Goal: Download file/media

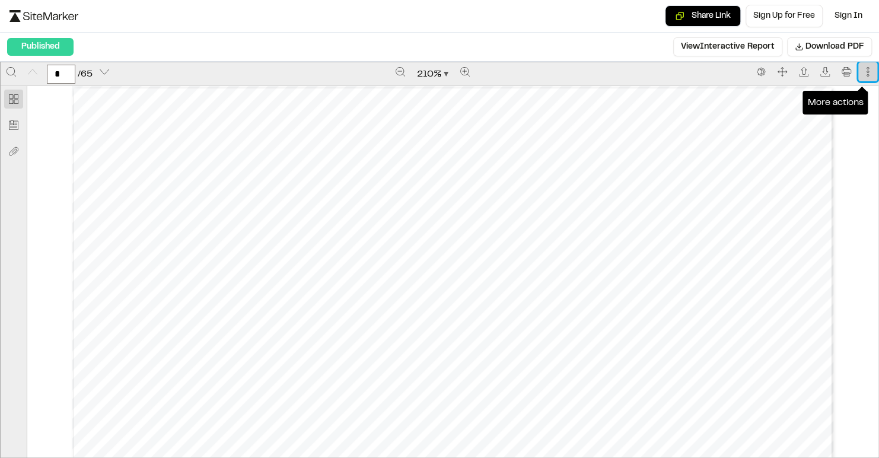
click at [863, 71] on icon "More actions" at bounding box center [867, 71] width 9 height 9
click at [835, 42] on span "Download PDF" at bounding box center [834, 46] width 59 height 13
drag, startPoint x: 601, startPoint y: 74, endPoint x: 181, endPoint y: 15, distance: 423.8
click at [181, 15] on div "Share Link Sign Up for Free Sign In" at bounding box center [439, 16] width 860 height 23
click at [863, 74] on icon "More actions" at bounding box center [867, 71] width 9 height 9
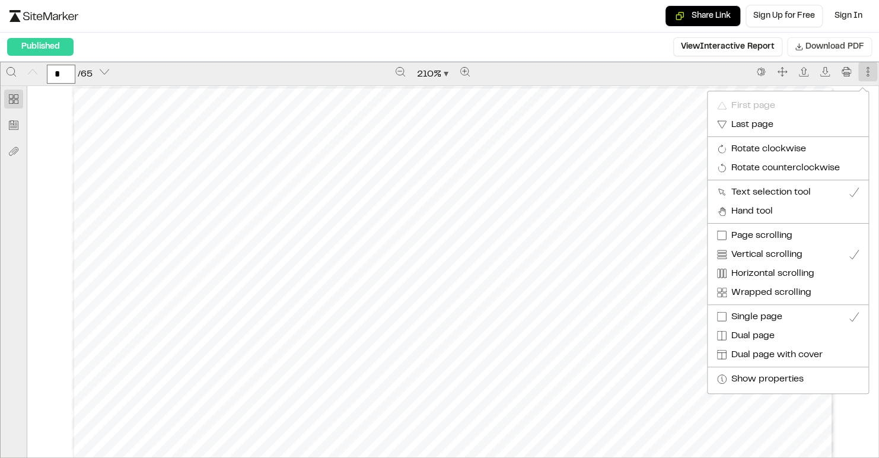
click at [534, 11] on div "Share Link Sign Up for Free Sign In" at bounding box center [439, 16] width 860 height 23
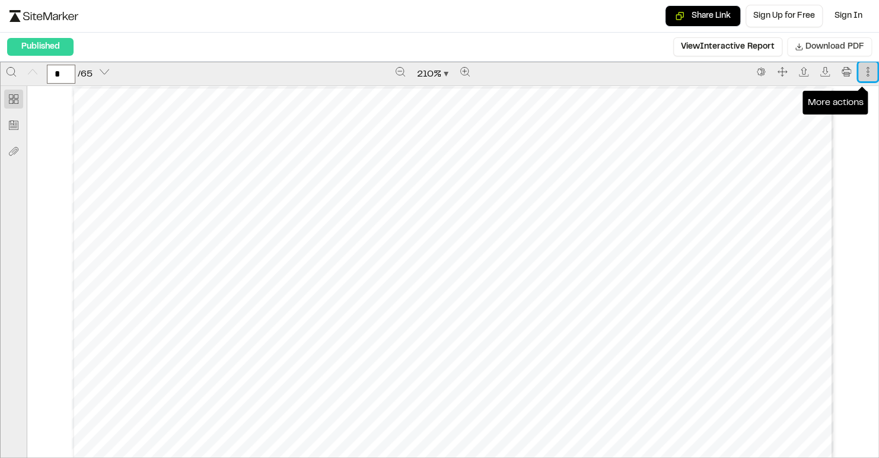
click at [863, 67] on icon "More actions" at bounding box center [867, 71] width 9 height 9
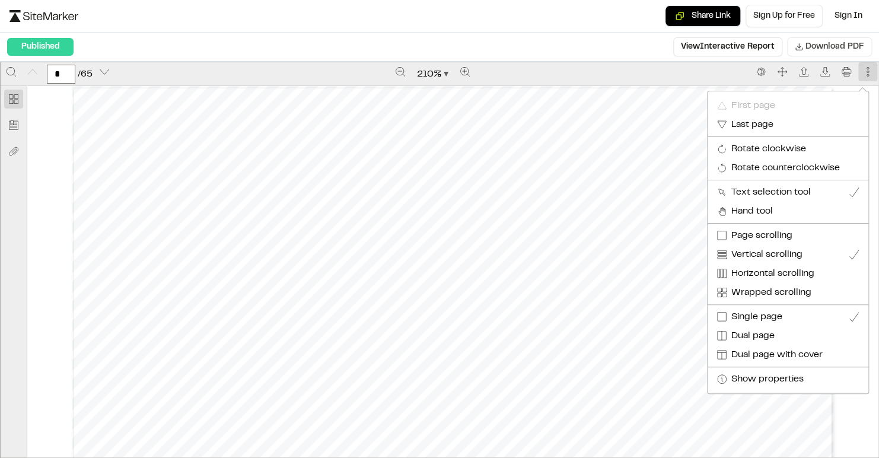
click at [594, 21] on div "Share Link Sign Up for Free Sign In" at bounding box center [439, 16] width 860 height 23
